Goal: Complete application form: Complete application form

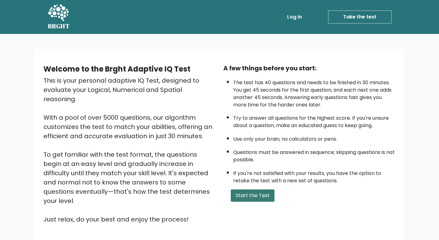
click at [240, 193] on button "Start the Test" at bounding box center [253, 195] width 44 height 12
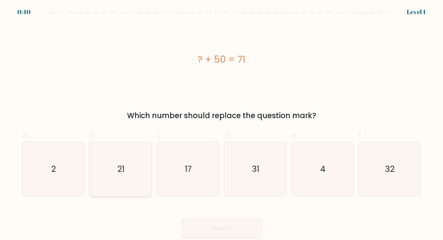
click at [136, 173] on icon "21" at bounding box center [121, 169] width 55 height 55
click at [222, 124] on input "b. 21" at bounding box center [222, 122] width 0 height 4
radio input "true"
click at [236, 239] on body "0:39 Level 1 a." at bounding box center [221, 120] width 443 height 240
click at [233, 226] on button "Next" at bounding box center [222, 228] width 80 height 20
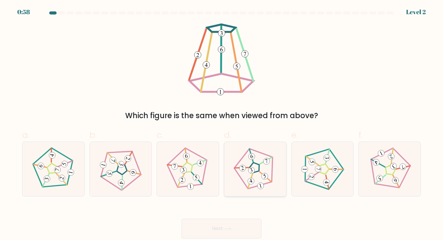
click at [262, 175] on 780 at bounding box center [265, 176] width 8 height 8
click at [222, 124] on input "d." at bounding box center [222, 122] width 0 height 4
radio input "true"
click at [235, 227] on button "Next" at bounding box center [222, 228] width 80 height 20
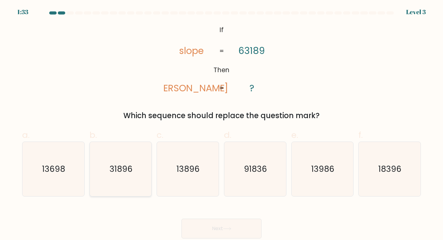
click at [107, 182] on icon "31896" at bounding box center [121, 169] width 55 height 55
click at [222, 124] on input "b. 31896" at bounding box center [222, 122] width 0 height 4
radio input "true"
click at [224, 228] on button "Next" at bounding box center [222, 228] width 80 height 20
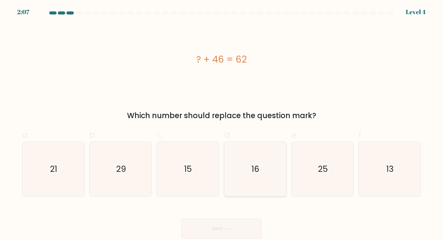
click at [249, 184] on icon "16" at bounding box center [255, 169] width 55 height 55
click at [222, 124] on input "d. 16" at bounding box center [222, 122] width 0 height 4
radio input "true"
click at [236, 225] on button "Next" at bounding box center [222, 228] width 80 height 20
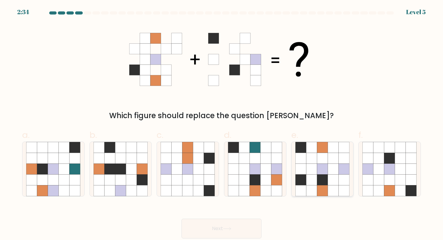
click at [339, 181] on icon at bounding box center [344, 179] width 11 height 11
click at [222, 124] on input "e." at bounding box center [222, 122] width 0 height 4
radio input "true"
click at [239, 227] on button "Next" at bounding box center [222, 228] width 80 height 20
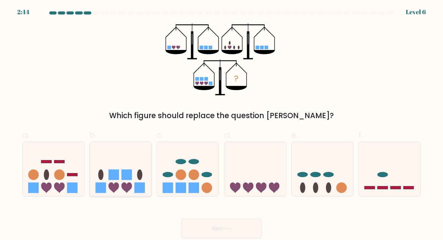
click at [117, 165] on icon at bounding box center [121, 168] width 62 height 51
click at [222, 124] on input "b." at bounding box center [222, 122] width 0 height 4
radio input "true"
click at [231, 229] on icon at bounding box center [227, 228] width 8 height 3
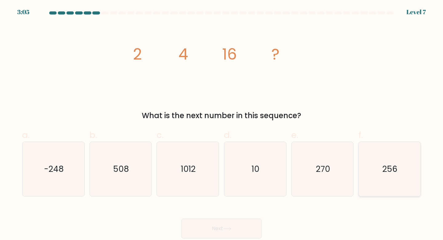
click at [402, 171] on icon "256" at bounding box center [390, 169] width 55 height 55
click at [222, 124] on input "f. 256" at bounding box center [222, 122] width 0 height 4
radio input "true"
click at [247, 224] on button "Next" at bounding box center [222, 228] width 80 height 20
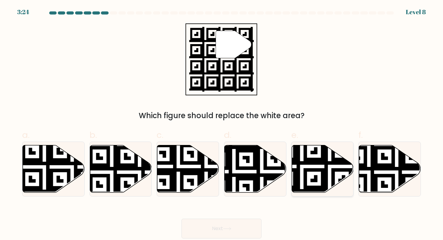
click at [319, 178] on icon at bounding box center [323, 168] width 62 height 47
click at [222, 124] on input "e." at bounding box center [222, 122] width 0 height 4
radio input "true"
click at [246, 226] on button "Next" at bounding box center [222, 228] width 80 height 20
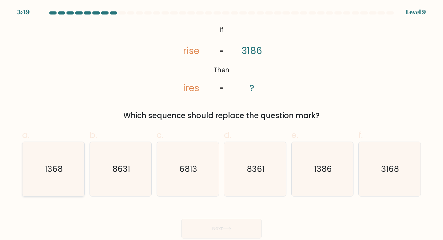
click at [55, 168] on text "1368" at bounding box center [54, 168] width 18 height 11
click at [222, 124] on input "a. 1368" at bounding box center [222, 122] width 0 height 4
radio input "true"
click at [201, 233] on button "Next" at bounding box center [222, 228] width 80 height 20
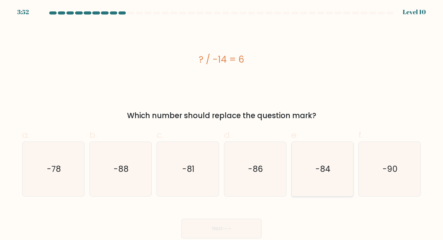
click at [321, 164] on text "-84" at bounding box center [323, 168] width 15 height 11
click at [222, 124] on input "e. -84" at bounding box center [222, 122] width 0 height 4
radio input "true"
click at [230, 225] on button "Next" at bounding box center [222, 228] width 80 height 20
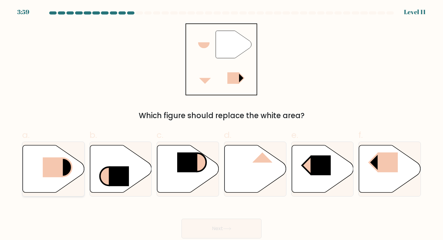
click at [57, 162] on rect at bounding box center [53, 167] width 20 height 20
click at [222, 124] on input "a." at bounding box center [222, 122] width 0 height 4
radio input "true"
click at [239, 231] on button "Next" at bounding box center [222, 228] width 80 height 20
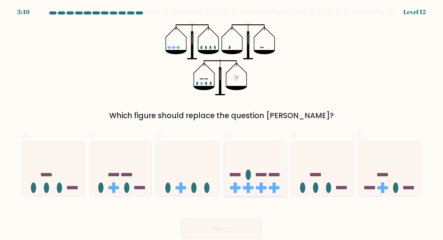
click at [268, 147] on icon at bounding box center [255, 168] width 62 height 51
click at [222, 124] on input "d." at bounding box center [222, 122] width 0 height 4
radio input "true"
click at [233, 230] on button "Next" at bounding box center [222, 228] width 80 height 20
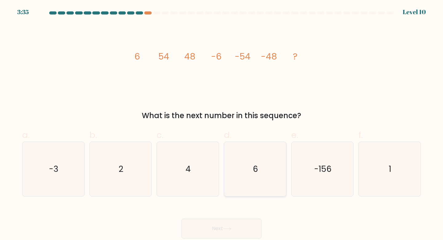
click at [264, 180] on icon "6" at bounding box center [255, 169] width 55 height 55
click at [222, 124] on input "d. 6" at bounding box center [222, 122] width 0 height 4
radio input "true"
click at [244, 228] on button "Next" at bounding box center [222, 228] width 80 height 20
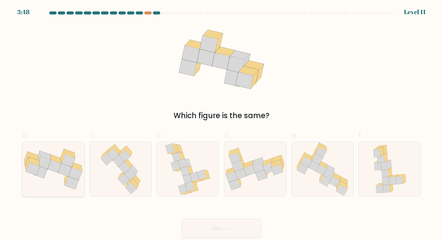
click at [46, 165] on icon at bounding box center [44, 162] width 14 height 13
click at [222, 124] on input "a." at bounding box center [222, 122] width 0 height 4
radio input "true"
click at [223, 232] on button "Next" at bounding box center [222, 228] width 80 height 20
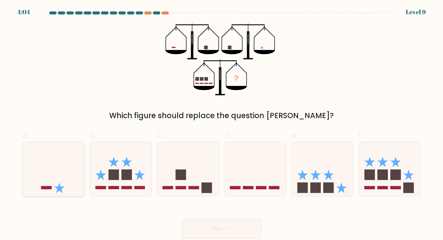
click at [69, 172] on icon at bounding box center [53, 168] width 62 height 51
click at [222, 124] on input "a." at bounding box center [222, 122] width 0 height 4
radio input "true"
click at [232, 223] on button "Next" at bounding box center [222, 228] width 80 height 20
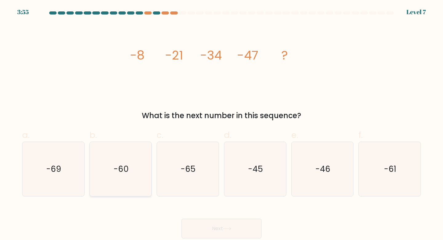
click at [140, 182] on icon "-60" at bounding box center [121, 169] width 55 height 55
click at [222, 124] on input "b. -60" at bounding box center [222, 122] width 0 height 4
radio input "true"
click at [227, 231] on button "Next" at bounding box center [222, 228] width 80 height 20
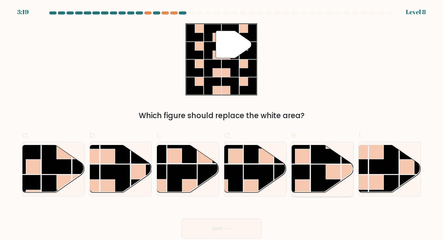
click at [341, 174] on rect at bounding box center [333, 171] width 15 height 15
click at [222, 124] on input "e." at bounding box center [222, 122] width 0 height 4
radio input "true"
click at [237, 233] on button "Next" at bounding box center [222, 228] width 80 height 20
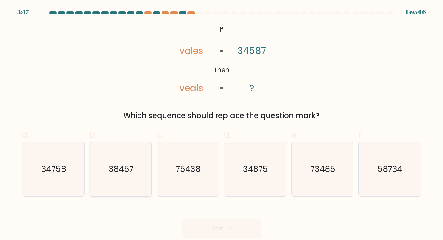
click at [117, 173] on text "38457" at bounding box center [121, 168] width 25 height 11
click at [222, 124] on input "b. 38457" at bounding box center [222, 122] width 0 height 4
radio input "true"
click at [204, 228] on button "Next" at bounding box center [222, 228] width 80 height 20
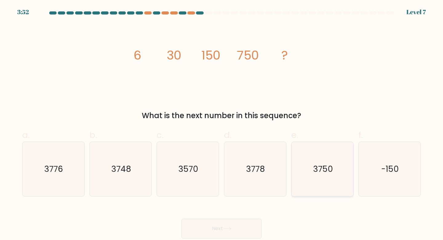
click at [313, 167] on icon "3750" at bounding box center [323, 169] width 55 height 55
click at [222, 124] on input "e. 3750" at bounding box center [222, 122] width 0 height 4
radio input "true"
click at [230, 230] on icon at bounding box center [227, 228] width 8 height 3
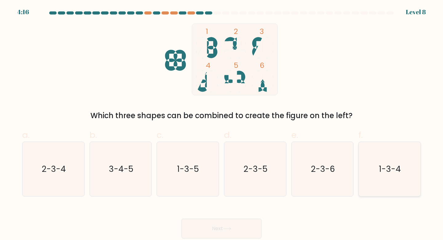
click at [378, 158] on icon "1-3-4" at bounding box center [390, 169] width 55 height 55
click at [222, 124] on input "f. 1-3-4" at bounding box center [222, 122] width 0 height 4
radio input "true"
click at [231, 239] on body "4:16 Level 8" at bounding box center [221, 120] width 443 height 240
click at [241, 229] on button "Next" at bounding box center [222, 228] width 80 height 20
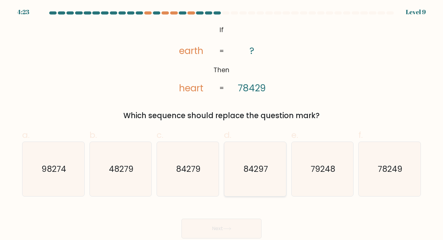
click at [251, 167] on text "84297" at bounding box center [256, 168] width 25 height 11
click at [222, 124] on input "d. 84297" at bounding box center [222, 122] width 0 height 4
radio input "true"
click at [228, 231] on button "Next" at bounding box center [222, 228] width 80 height 20
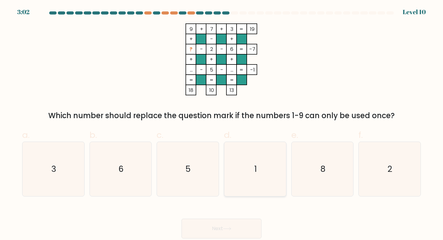
click at [277, 153] on icon "1" at bounding box center [255, 169] width 55 height 55
click at [222, 124] on input "d. 1" at bounding box center [222, 122] width 0 height 4
radio input "true"
click at [224, 227] on button "Next" at bounding box center [222, 228] width 80 height 20
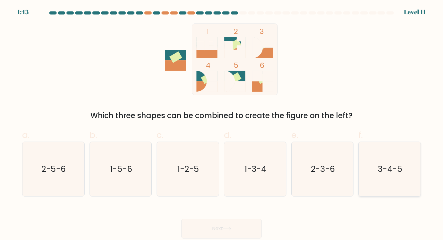
click at [393, 154] on icon "3-4-5" at bounding box center [390, 169] width 55 height 55
click at [222, 124] on input "f. 3-4-5" at bounding box center [222, 122] width 0 height 4
radio input "true"
click at [222, 218] on button "Next" at bounding box center [222, 228] width 80 height 20
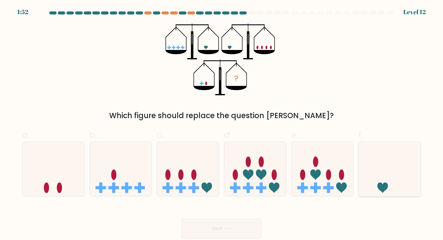
click at [382, 184] on icon at bounding box center [383, 187] width 10 height 10
click at [222, 124] on input "f." at bounding box center [222, 122] width 0 height 4
radio input "true"
click at [237, 230] on button "Next" at bounding box center [222, 228] width 80 height 20
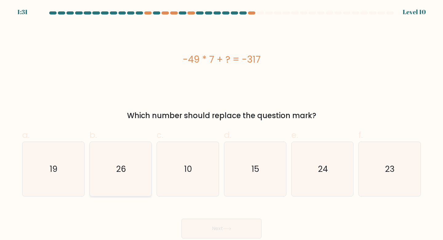
click at [107, 166] on icon "26" at bounding box center [121, 169] width 55 height 55
click at [222, 124] on input "b. 26" at bounding box center [222, 122] width 0 height 4
radio input "true"
click at [239, 234] on button "Next" at bounding box center [222, 228] width 80 height 20
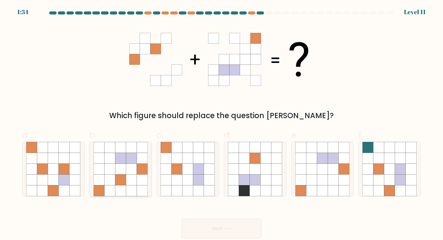
click at [123, 189] on icon at bounding box center [120, 190] width 11 height 11
click at [222, 124] on input "b." at bounding box center [222, 122] width 0 height 4
radio input "true"
click at [233, 230] on button "Next" at bounding box center [222, 228] width 80 height 20
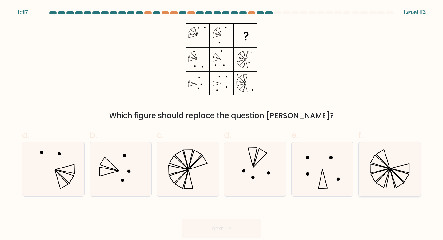
click at [396, 167] on icon at bounding box center [390, 169] width 55 height 55
click at [222, 124] on input "f." at bounding box center [222, 122] width 0 height 4
radio input "true"
click at [254, 226] on button "Next" at bounding box center [222, 228] width 80 height 20
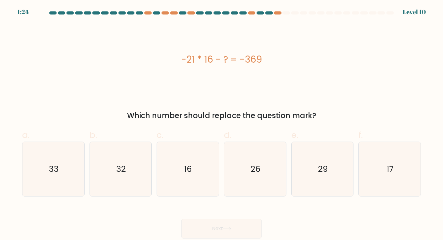
click at [182, 218] on button "Next" at bounding box center [222, 228] width 80 height 20
click at [40, 181] on icon "33" at bounding box center [53, 169] width 55 height 55
click at [222, 124] on input "a. 33" at bounding box center [222, 122] width 0 height 4
radio input "true"
click at [208, 238] on body "1:21 Level 10" at bounding box center [221, 120] width 443 height 240
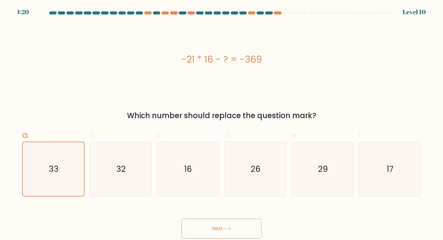
click at [210, 230] on button "Next" at bounding box center [222, 228] width 80 height 20
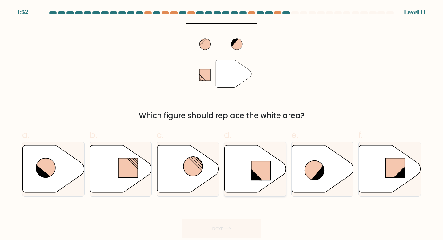
click at [250, 175] on icon at bounding box center [256, 168] width 62 height 47
click at [222, 124] on input "d." at bounding box center [222, 122] width 0 height 4
radio input "true"
click at [214, 226] on button "Next" at bounding box center [222, 228] width 80 height 20
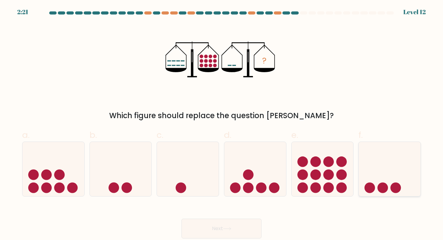
click at [370, 171] on icon at bounding box center [390, 168] width 62 height 51
click at [222, 124] on input "f." at bounding box center [222, 122] width 0 height 4
radio input "true"
click at [240, 225] on button "Next" at bounding box center [222, 228] width 80 height 20
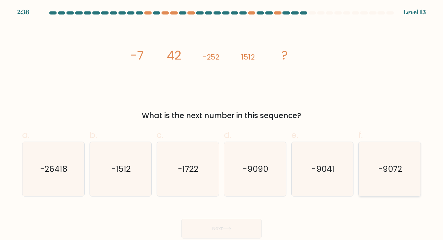
click at [371, 145] on icon "-9072" at bounding box center [390, 169] width 55 height 55
click at [222, 124] on input "f. -9072" at bounding box center [222, 122] width 0 height 4
radio input "true"
click at [208, 239] on body "2:35 Level 13" at bounding box center [221, 120] width 443 height 240
click at [214, 233] on button "Next" at bounding box center [222, 228] width 80 height 20
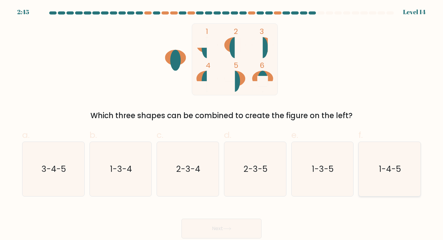
click at [400, 163] on icon "1-4-5" at bounding box center [390, 169] width 55 height 55
click at [222, 124] on input "f. 1-4-5" at bounding box center [222, 122] width 0 height 4
radio input "true"
click at [214, 229] on button "Next" at bounding box center [222, 228] width 80 height 20
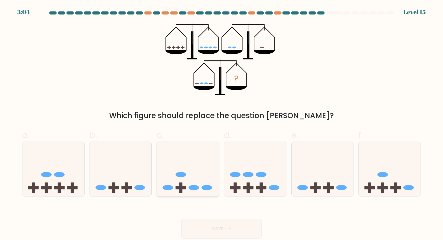
click at [195, 160] on icon at bounding box center [188, 168] width 62 height 51
click at [222, 124] on input "c." at bounding box center [222, 122] width 0 height 4
radio input "true"
click at [237, 227] on button "Next" at bounding box center [222, 228] width 80 height 20
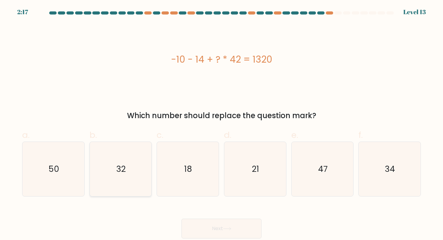
click at [129, 181] on icon "32" at bounding box center [121, 169] width 55 height 55
click at [222, 124] on input "b. 32" at bounding box center [222, 122] width 0 height 4
radio input "true"
click at [244, 234] on button "Next" at bounding box center [222, 228] width 80 height 20
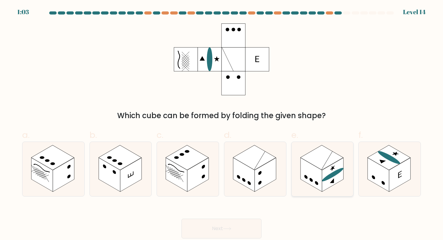
click at [335, 191] on icon at bounding box center [323, 169] width 62 height 55
click at [222, 124] on input "e." at bounding box center [222, 122] width 0 height 4
radio input "true"
click at [246, 221] on button "Next" at bounding box center [222, 228] width 80 height 20
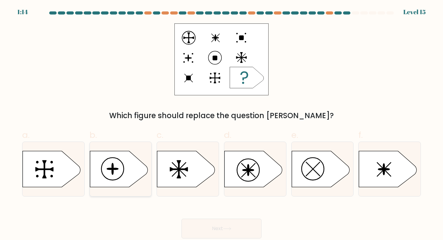
click at [117, 163] on icon at bounding box center [119, 169] width 58 height 36
click at [222, 124] on input "b." at bounding box center [222, 122] width 0 height 4
radio input "true"
click at [223, 230] on button "Next" at bounding box center [222, 228] width 80 height 20
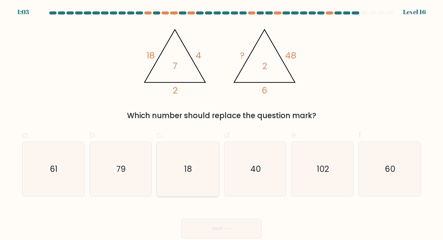
click at [192, 169] on text "18" at bounding box center [189, 168] width 8 height 11
click at [222, 124] on input "c. 18" at bounding box center [222, 122] width 0 height 4
radio input "true"
click at [212, 225] on button "Next" at bounding box center [222, 228] width 80 height 20
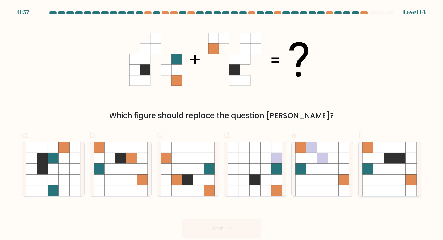
click at [388, 169] on icon at bounding box center [390, 168] width 11 height 11
click at [222, 124] on input "f." at bounding box center [222, 122] width 0 height 4
radio input "true"
click at [227, 230] on icon at bounding box center [227, 228] width 8 height 3
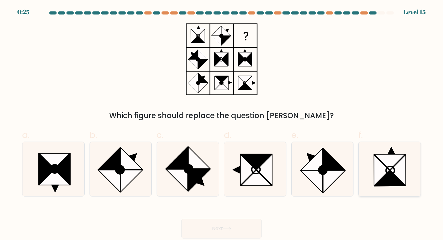
click at [390, 170] on icon at bounding box center [390, 177] width 31 height 15
click at [222, 124] on input "f." at bounding box center [222, 122] width 0 height 4
radio input "true"
click at [227, 230] on icon at bounding box center [227, 228] width 8 height 3
click at [227, 228] on icon at bounding box center [227, 228] width 7 height 3
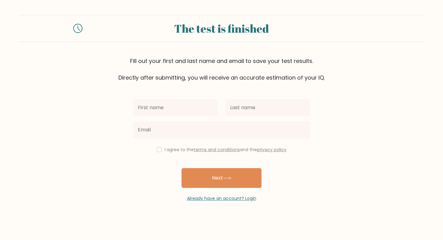
click at [179, 113] on input "text" at bounding box center [175, 107] width 85 height 17
type input "Bashirat"
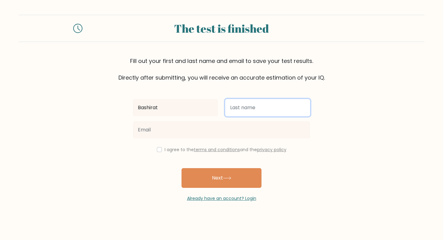
click at [246, 107] on input "text" at bounding box center [267, 107] width 85 height 17
type input "Oshabinu"
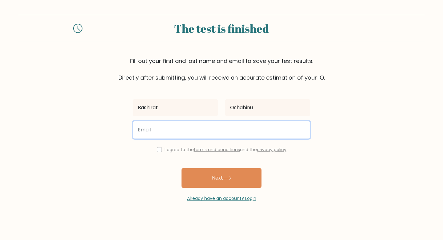
click at [216, 129] on input "email" at bounding box center [221, 129] width 177 height 17
type input "Oshabinubashirat@gmail.com"
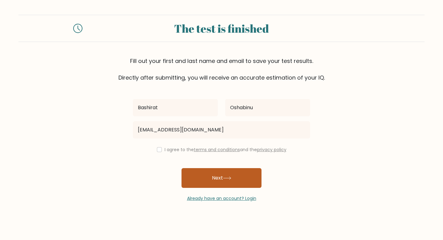
click at [222, 180] on button "Next" at bounding box center [222, 178] width 80 height 20
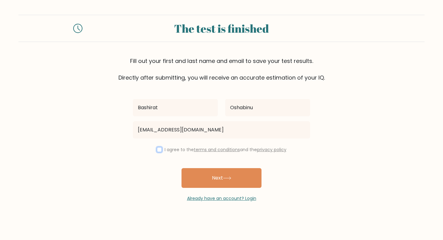
click at [157, 149] on input "checkbox" at bounding box center [159, 149] width 5 height 5
checkbox input "true"
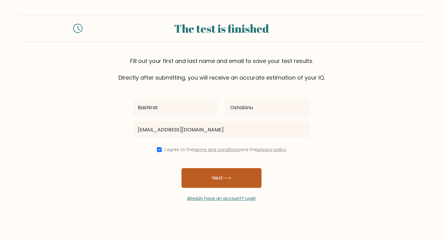
click at [216, 174] on button "Next" at bounding box center [222, 178] width 80 height 20
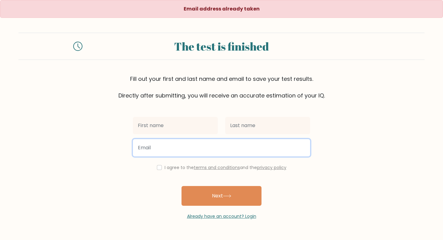
click at [189, 143] on input "email" at bounding box center [221, 147] width 177 height 17
click at [153, 148] on input "email" at bounding box center [221, 147] width 177 height 17
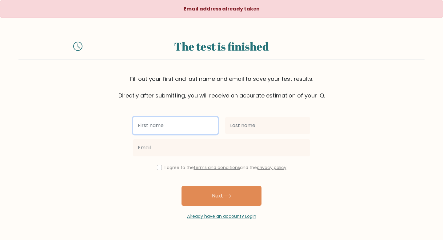
click at [158, 124] on input "text" at bounding box center [175, 125] width 85 height 17
type input "Bashirat"
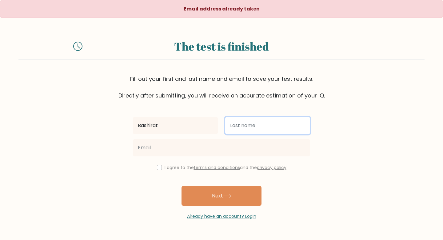
click at [243, 125] on input "text" at bounding box center [267, 125] width 85 height 17
type input "Oshabinu"
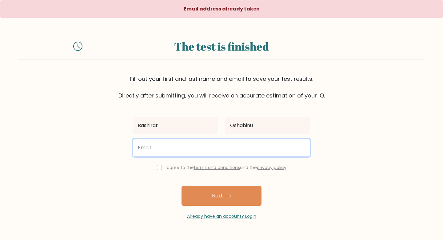
click at [193, 149] on input "email" at bounding box center [221, 147] width 177 height 17
type input "biolaoshabinu@gmail.com"
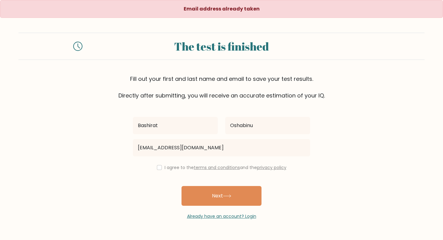
click at [165, 166] on label "I agree to the terms and conditions and the privacy policy" at bounding box center [226, 167] width 122 height 6
click at [157, 168] on input "checkbox" at bounding box center [159, 167] width 5 height 5
checkbox input "true"
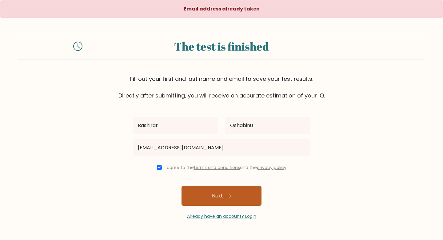
click at [216, 197] on button "Next" at bounding box center [222, 196] width 80 height 20
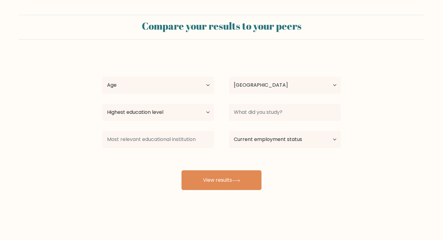
select select "NG"
click at [183, 109] on select "Highest education level No schooling Primary Lower Secondary Upper Secondary Oc…" at bounding box center [158, 111] width 112 height 17
select select "bachelors_degree"
click at [102, 103] on select "Highest education level No schooling Primary Lower Secondary Upper Secondary Oc…" at bounding box center [158, 111] width 112 height 17
click at [198, 84] on select "Age Under [DEMOGRAPHIC_DATA] [DEMOGRAPHIC_DATA] [DEMOGRAPHIC_DATA] [DEMOGRAPHIC…" at bounding box center [158, 84] width 112 height 17
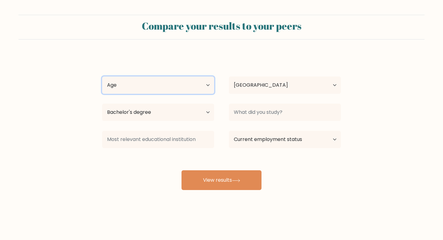
select select "25_34"
click at [102, 76] on select "Age Under [DEMOGRAPHIC_DATA] [DEMOGRAPHIC_DATA] [DEMOGRAPHIC_DATA] [DEMOGRAPHIC…" at bounding box center [158, 84] width 112 height 17
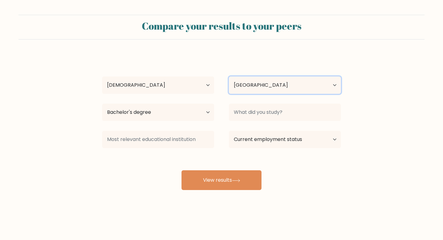
click at [265, 90] on select "Country [GEOGRAPHIC_DATA] [GEOGRAPHIC_DATA] [GEOGRAPHIC_DATA] [US_STATE] [GEOGR…" at bounding box center [285, 84] width 112 height 17
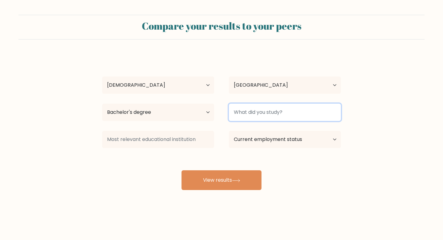
click at [267, 116] on input at bounding box center [285, 111] width 112 height 17
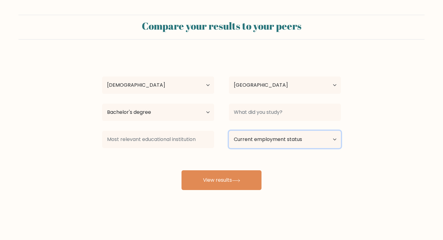
click at [269, 137] on select "Current employment status Employed Student Retired Other / prefer not to answer" at bounding box center [285, 139] width 112 height 17
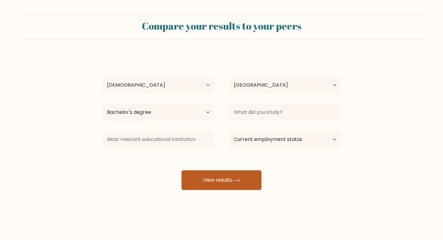
click at [221, 184] on button "View results" at bounding box center [222, 180] width 80 height 20
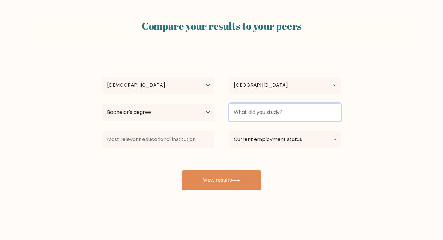
click at [251, 113] on input at bounding box center [285, 111] width 112 height 17
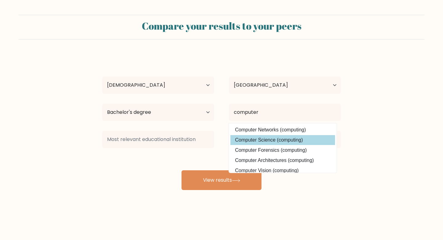
click at [264, 140] on option "Computer Science (computing)" at bounding box center [283, 140] width 105 height 10
type input "Computer Science"
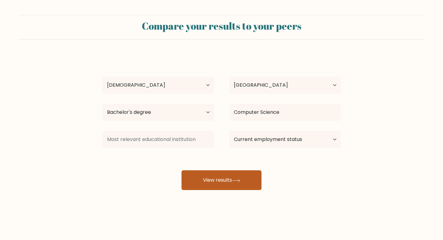
click at [218, 180] on button "View results" at bounding box center [222, 180] width 80 height 20
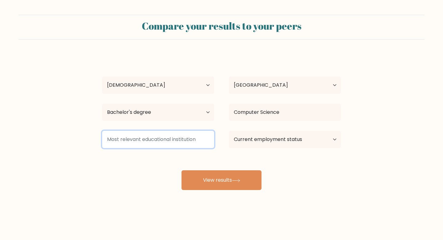
click at [174, 143] on input at bounding box center [158, 139] width 112 height 17
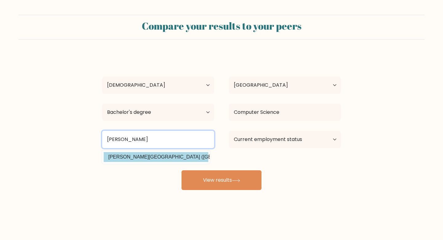
type input "[PERSON_NAME]"
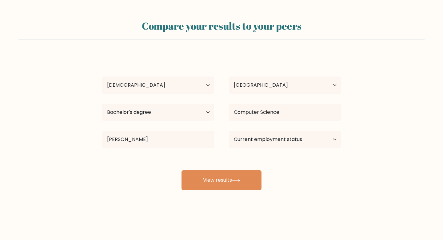
click at [160, 153] on div "Bashirat Oshabinu Age Under [DEMOGRAPHIC_DATA] [DEMOGRAPHIC_DATA] [DEMOGRAPHIC_…" at bounding box center [222, 121] width 246 height 135
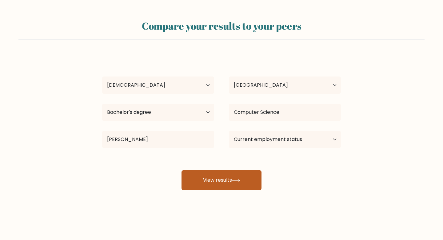
click at [223, 188] on button "View results" at bounding box center [222, 180] width 80 height 20
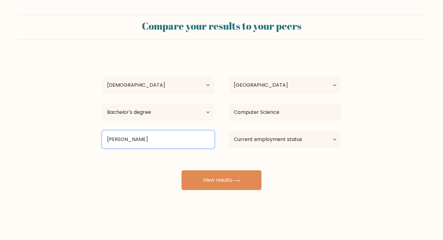
click at [177, 136] on input "[PERSON_NAME]" at bounding box center [158, 139] width 112 height 17
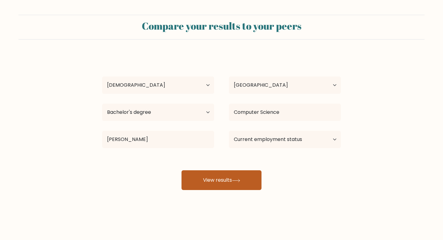
click at [221, 179] on button "View results" at bounding box center [222, 180] width 80 height 20
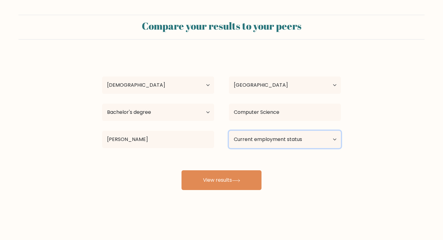
click at [270, 136] on select "Current employment status Employed Student Retired Other / prefer not to answer" at bounding box center [285, 139] width 112 height 17
select select "student"
click at [229, 131] on select "Current employment status Employed Student Retired Other / prefer not to answer" at bounding box center [285, 139] width 112 height 17
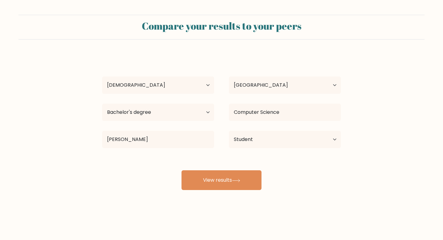
click at [236, 196] on div "Compare your results to your peers Bashirat Oshabinu Age Under [DEMOGRAPHIC_DAT…" at bounding box center [221, 116] width 443 height 233
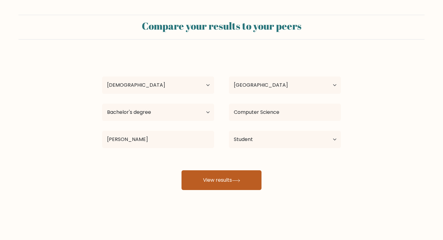
click at [237, 183] on button "View results" at bounding box center [222, 180] width 80 height 20
